Goal: Task Accomplishment & Management: Manage account settings

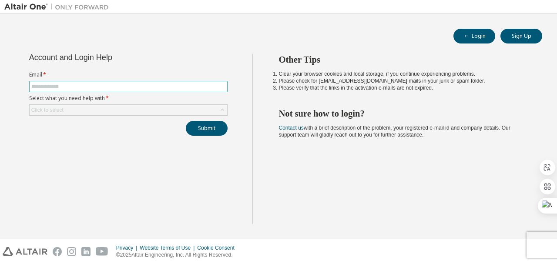
click at [66, 83] on input "text" at bounding box center [128, 86] width 194 height 7
type input "**********"
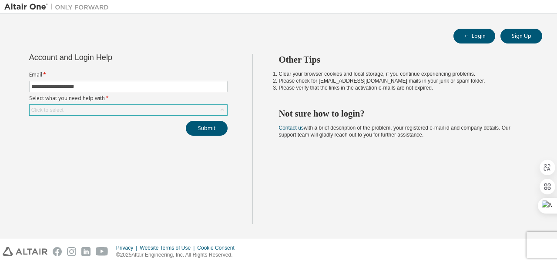
click at [74, 106] on div "Click to select" at bounding box center [128, 110] width 197 height 10
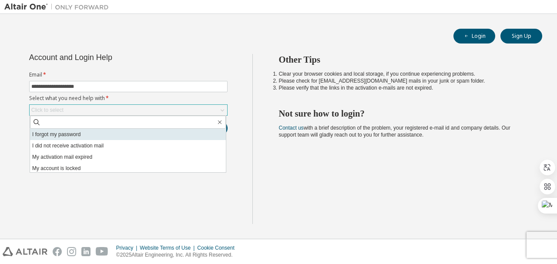
click at [75, 133] on li "I forgot my password" at bounding box center [128, 134] width 196 height 11
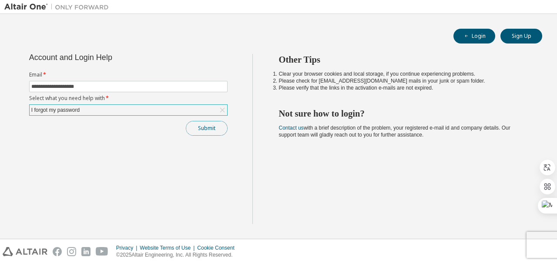
click at [204, 128] on button "Submit" at bounding box center [207, 128] width 42 height 15
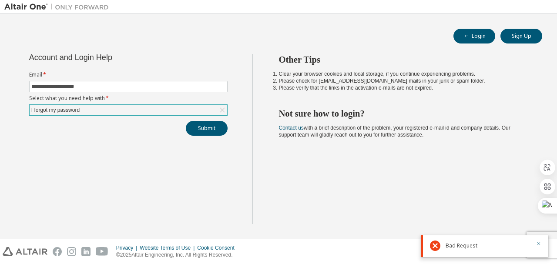
click at [536, 245] on icon "button" at bounding box center [538, 243] width 5 height 5
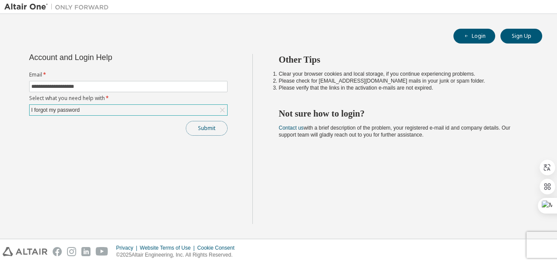
click at [214, 131] on button "Submit" at bounding box center [207, 128] width 42 height 15
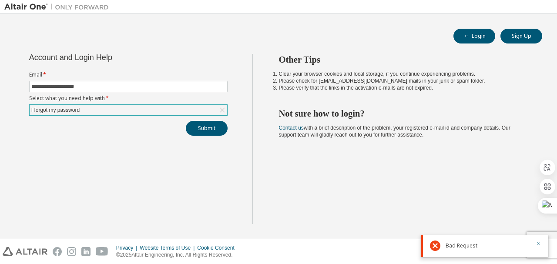
click at [537, 245] on icon "button" at bounding box center [538, 243] width 5 height 5
click at [397, 180] on div "Other Tips Clear your browser cookies and local storage, if you continue experi…" at bounding box center [402, 139] width 300 height 170
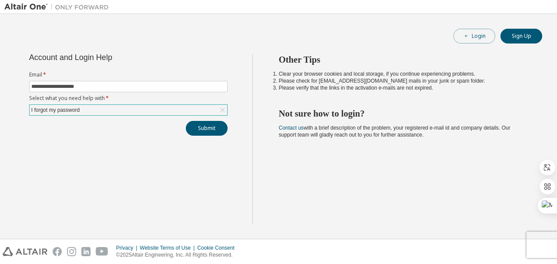
click at [479, 34] on button "Login" at bounding box center [474, 36] width 42 height 15
